Goal: Communication & Community: Share content

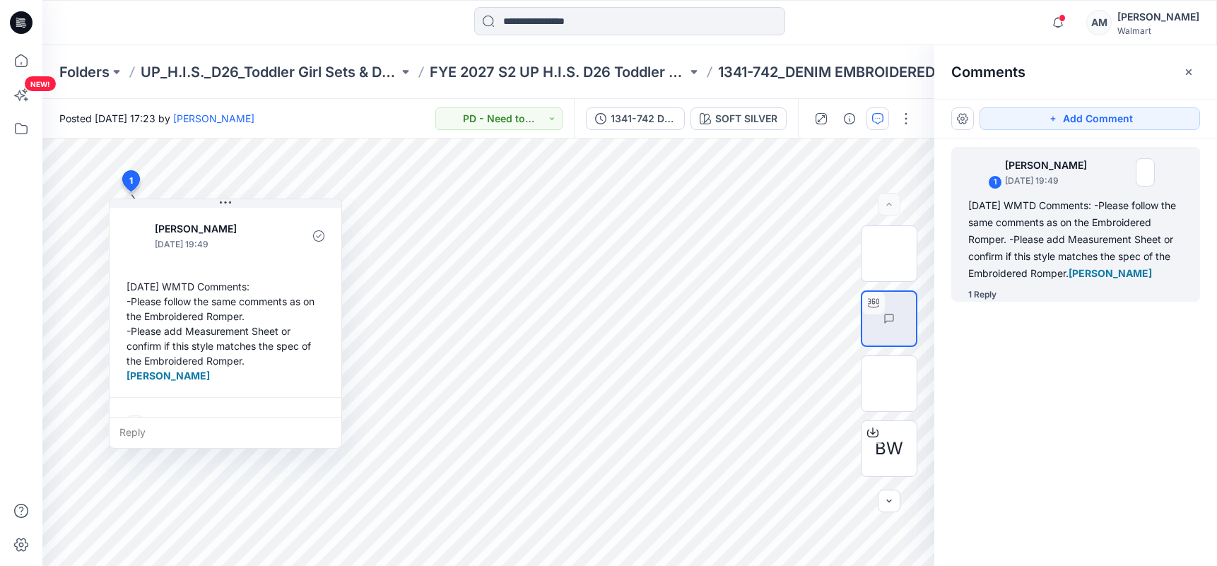
scroll to position [173, 0]
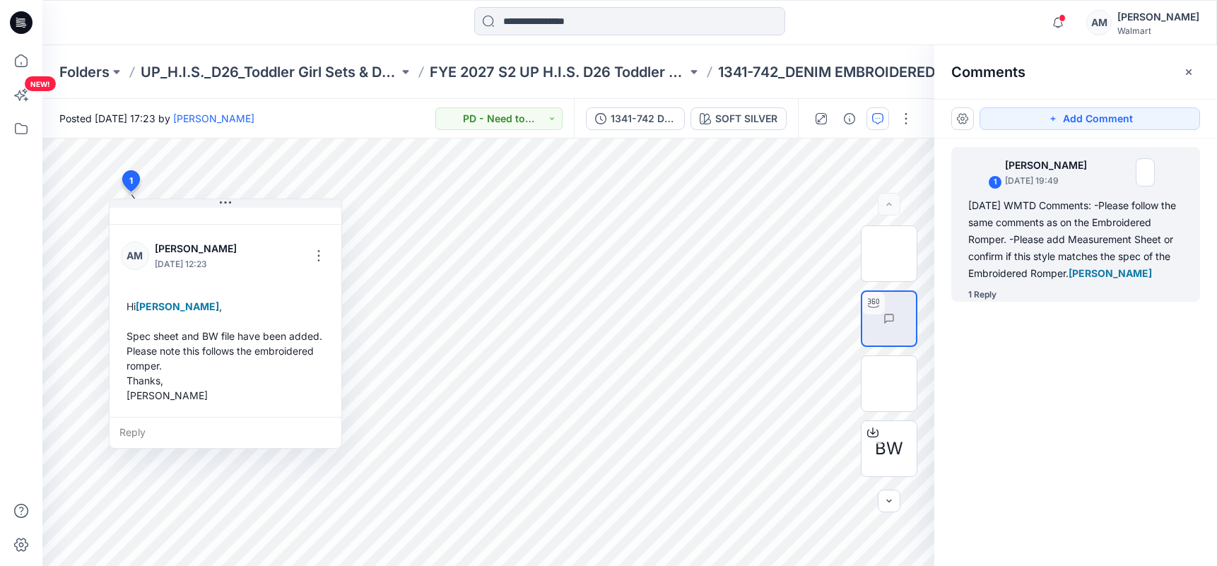
click at [1081, 59] on div "Comments" at bounding box center [1075, 71] width 283 height 53
click at [404, 10] on div at bounding box center [629, 22] width 587 height 31
click at [1187, 70] on icon "button" at bounding box center [1189, 72] width 6 height 6
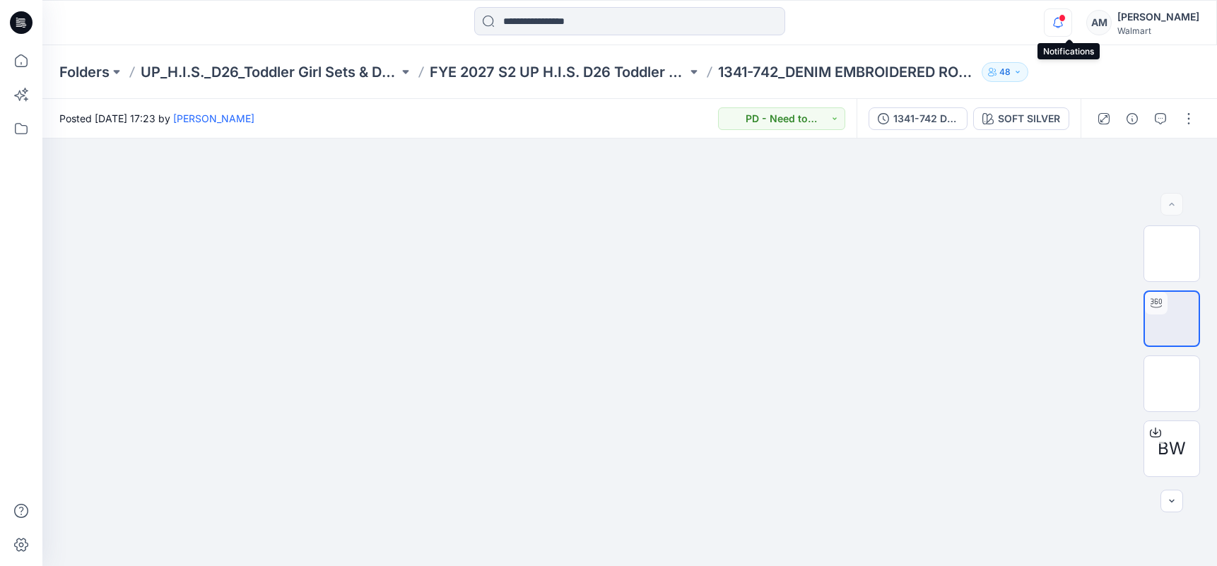
click at [1071, 25] on icon "button" at bounding box center [1057, 22] width 27 height 28
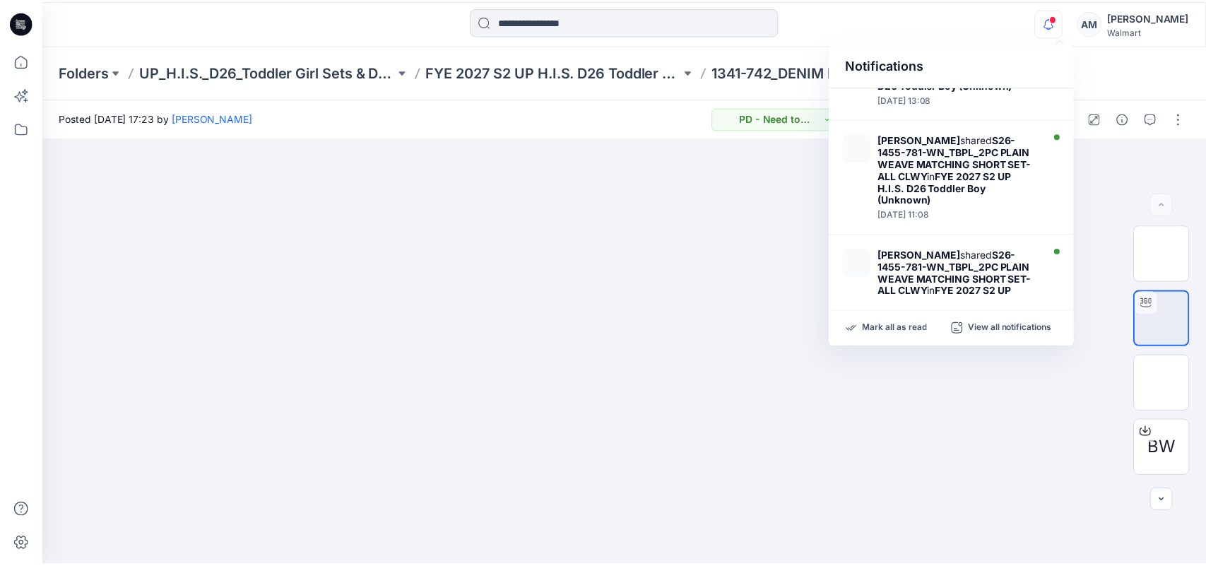
scroll to position [736, 0]
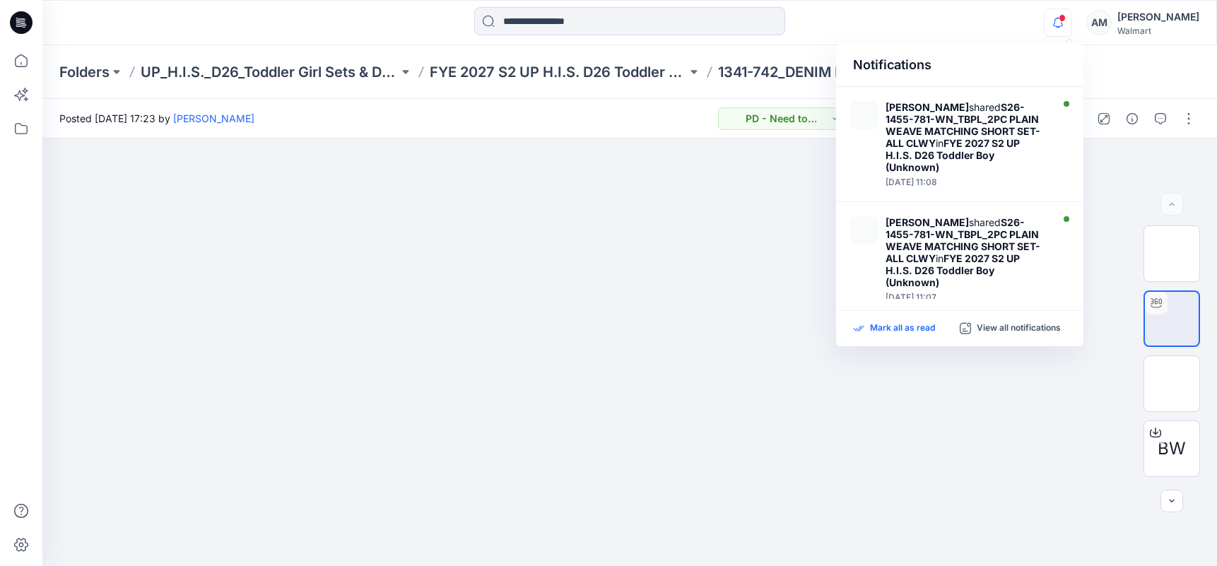
click at [910, 329] on p "Mark all as read" at bounding box center [902, 328] width 65 height 13
click at [1035, 328] on p "View all notifications" at bounding box center [1019, 328] width 84 height 13
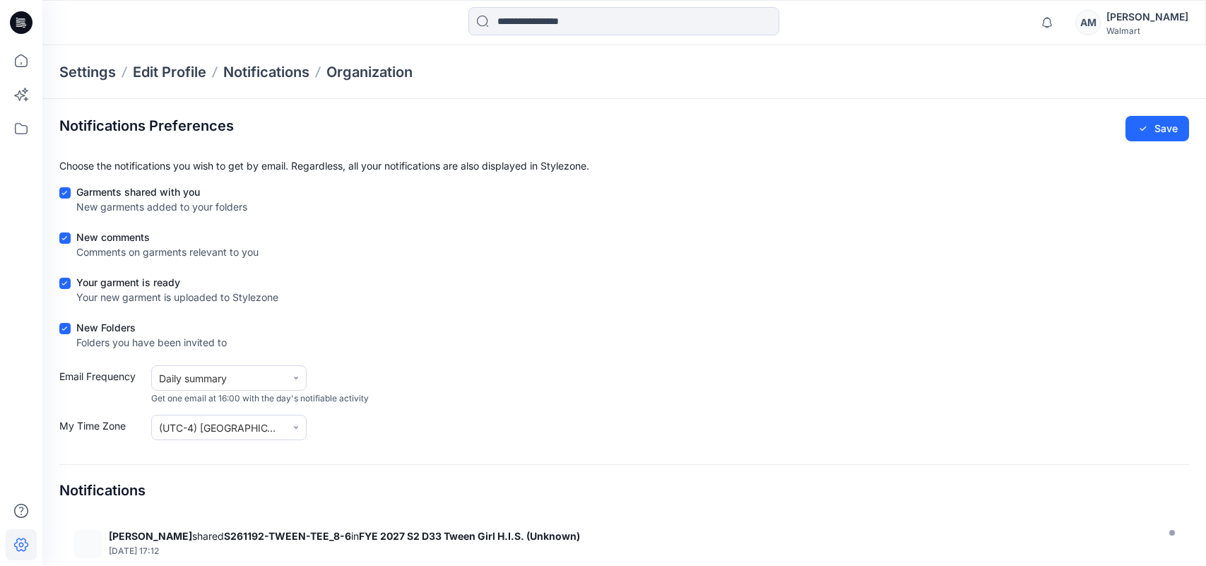
click at [1029, 29] on div "Notifications [PERSON_NAME] shared S261192-TWEEN-TEE_8-6 in FYE 2027 S2 D33 Twe…" at bounding box center [623, 22] width 1163 height 31
click at [22, 63] on icon at bounding box center [21, 60] width 31 height 31
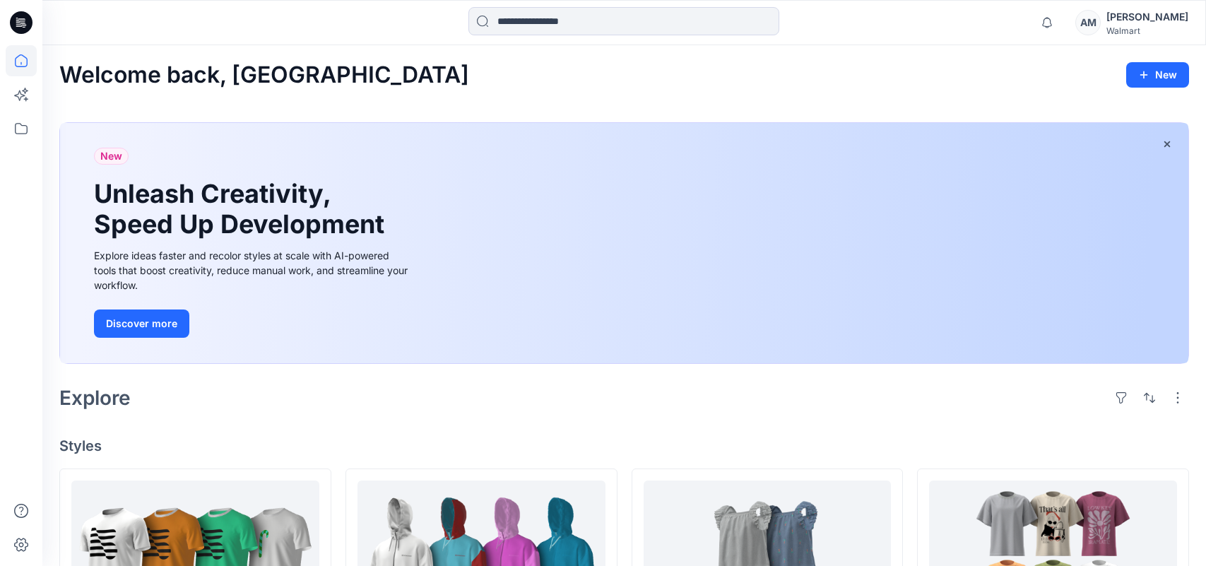
click at [1065, 72] on div "Welcome back, Alyssa New" at bounding box center [624, 75] width 1130 height 26
click at [1043, 80] on div "Welcome back, Alyssa New" at bounding box center [624, 75] width 1130 height 26
